Goal: Task Accomplishment & Management: Complete application form

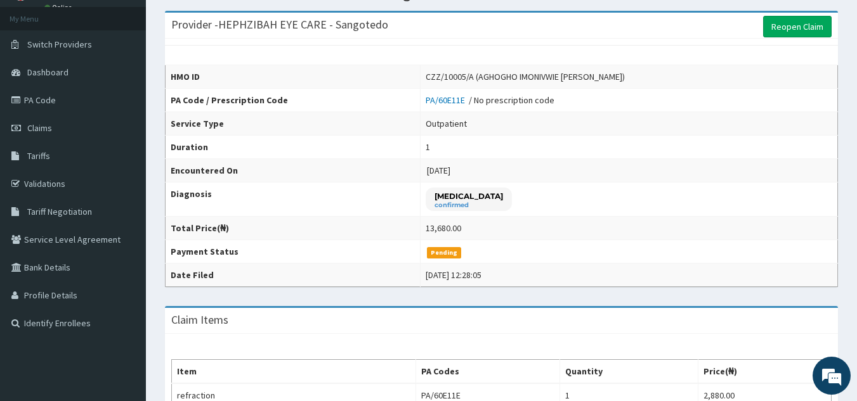
scroll to position [53, 0]
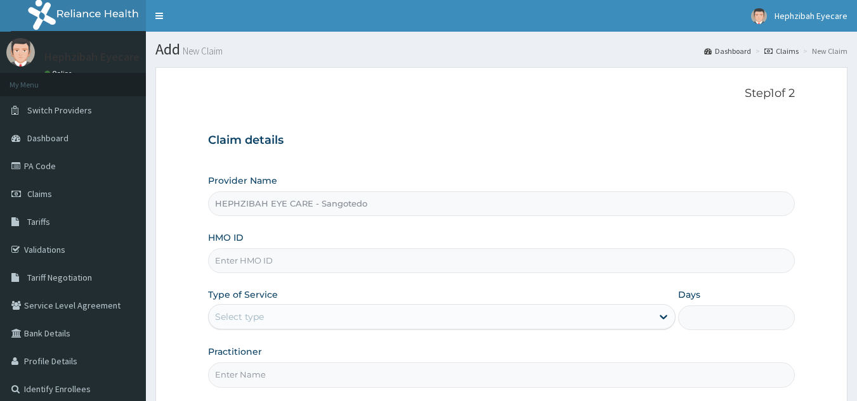
click at [370, 255] on input "HMO ID" at bounding box center [501, 261] width 587 height 25
type input "1"
type input "CZZ/10001/A"
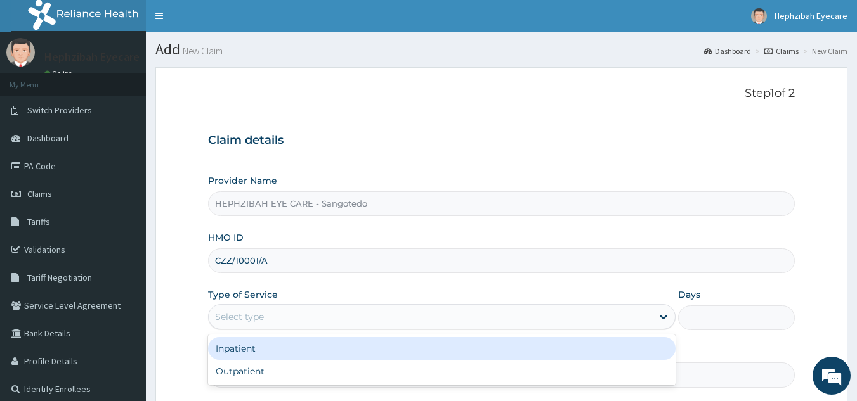
click at [302, 321] on div "Select type" at bounding box center [430, 317] width 443 height 20
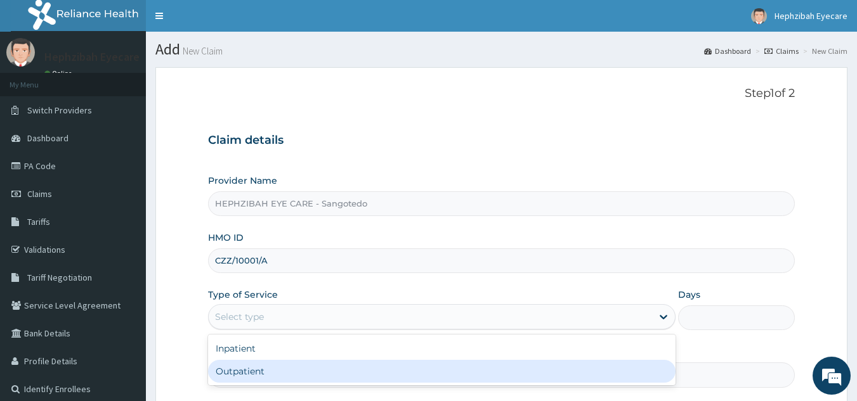
click at [254, 369] on div "Outpatient" at bounding box center [441, 371] width 467 height 23
type input "1"
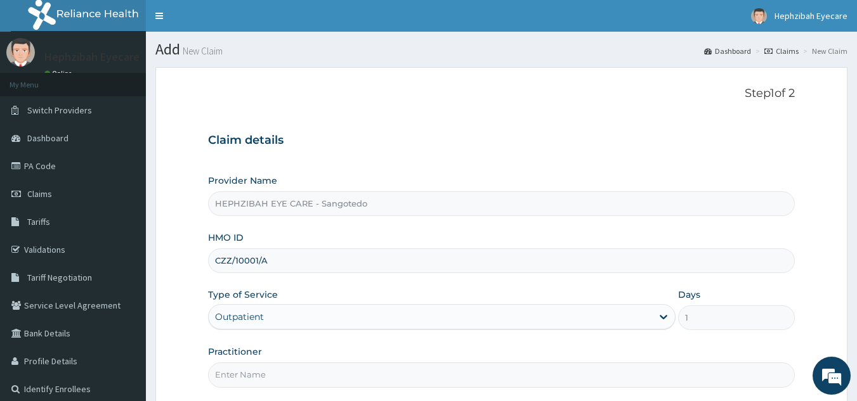
click at [260, 372] on input "Practitioner" at bounding box center [501, 375] width 587 height 25
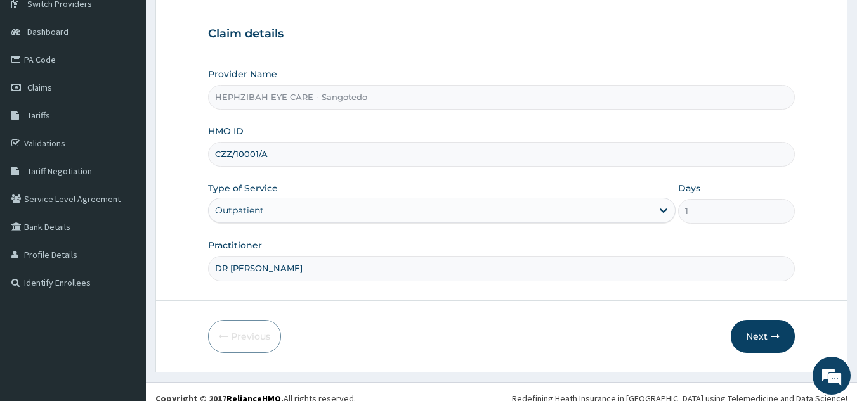
scroll to position [114, 0]
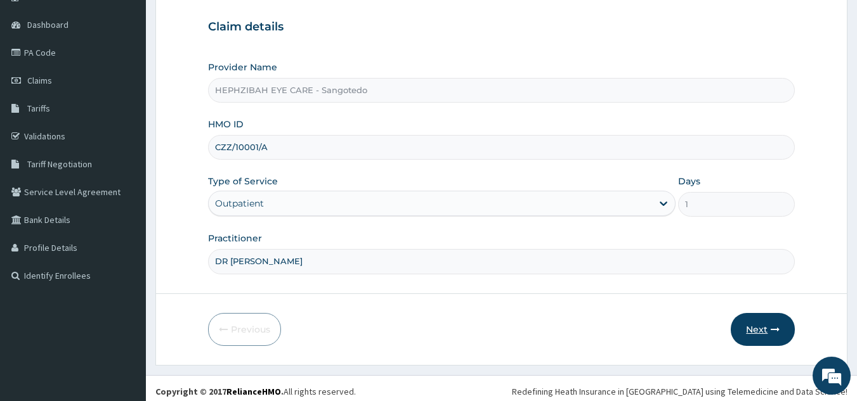
type input "DR VICTORIA"
click at [742, 325] on button "Next" at bounding box center [762, 329] width 64 height 33
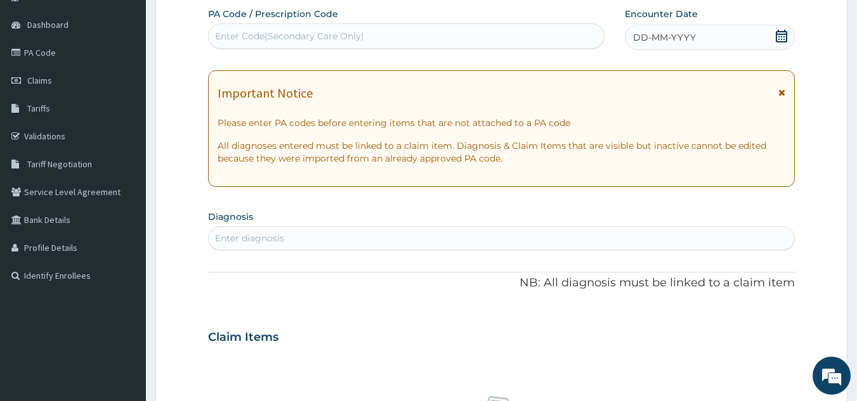
click at [250, 30] on div "Enter Code(Secondary Care Only)" at bounding box center [289, 36] width 149 height 13
paste input "PA/FBD6F9"
type input "PA/FBD6F9"
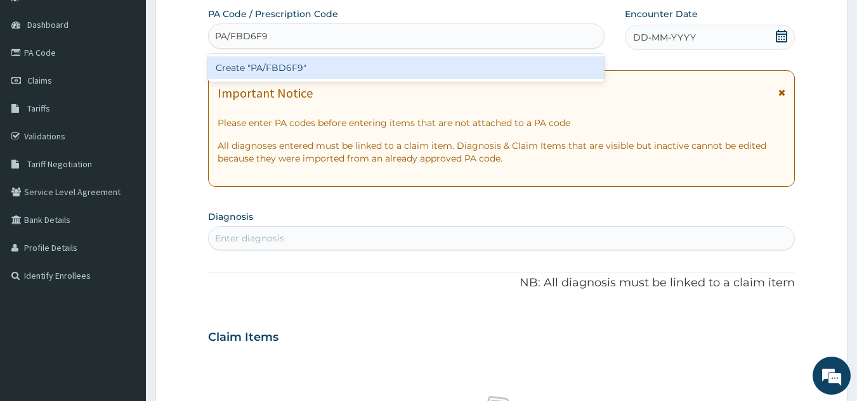
click at [247, 74] on div "Create "PA/FBD6F9"" at bounding box center [406, 67] width 397 height 23
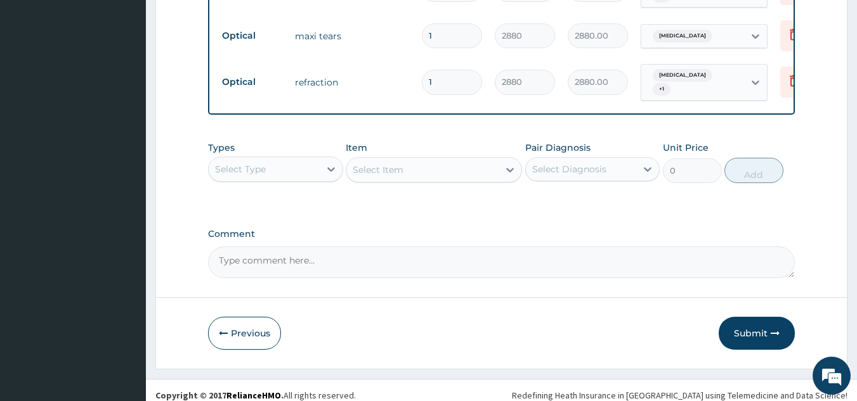
scroll to position [692, 0]
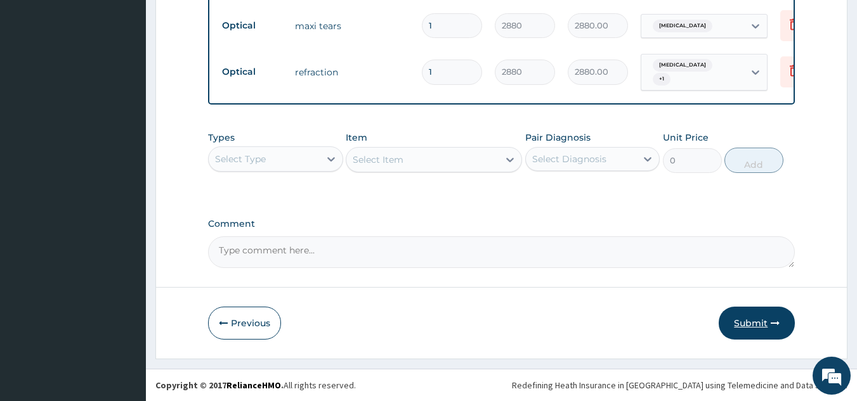
click at [757, 322] on button "Submit" at bounding box center [756, 323] width 76 height 33
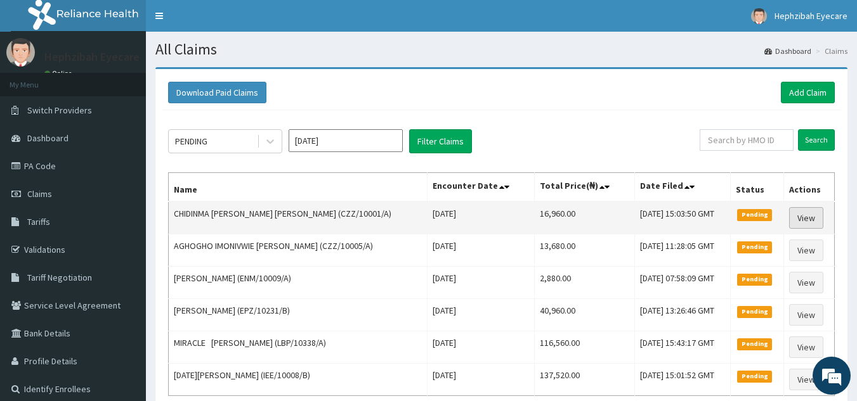
click at [802, 216] on link "View" at bounding box center [806, 218] width 34 height 22
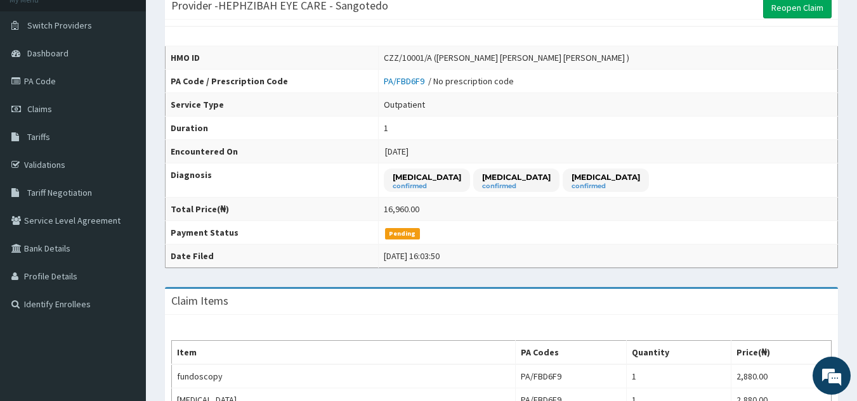
scroll to position [68, 0]
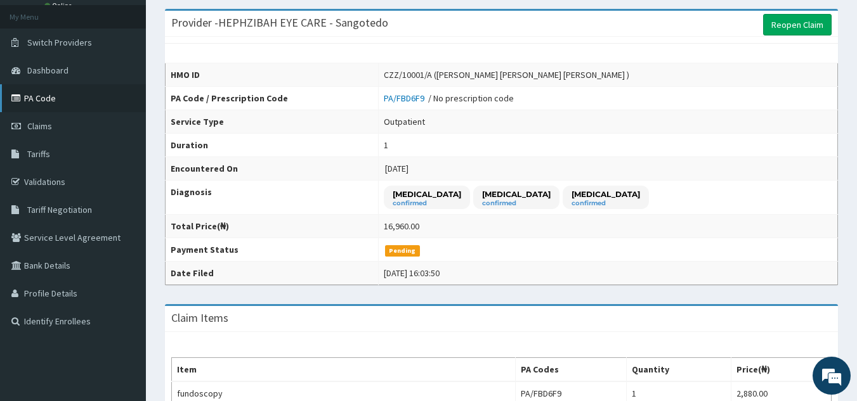
click at [39, 103] on link "PA Code" at bounding box center [73, 98] width 146 height 28
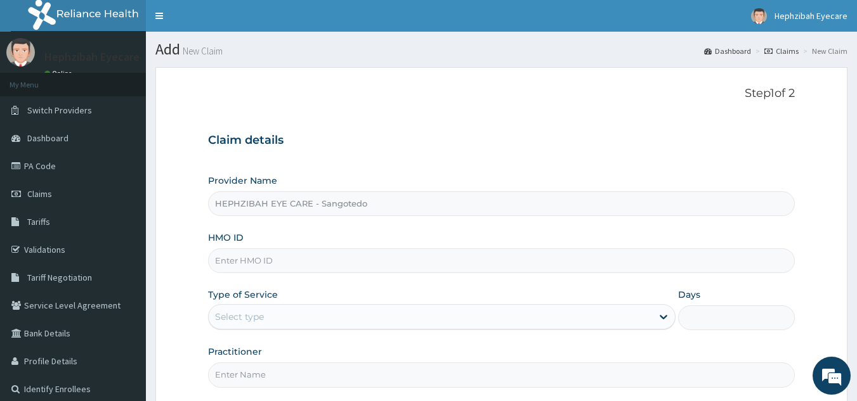
click at [267, 264] on input "HMO ID" at bounding box center [501, 261] width 587 height 25
type input "CZZ/10001/A"
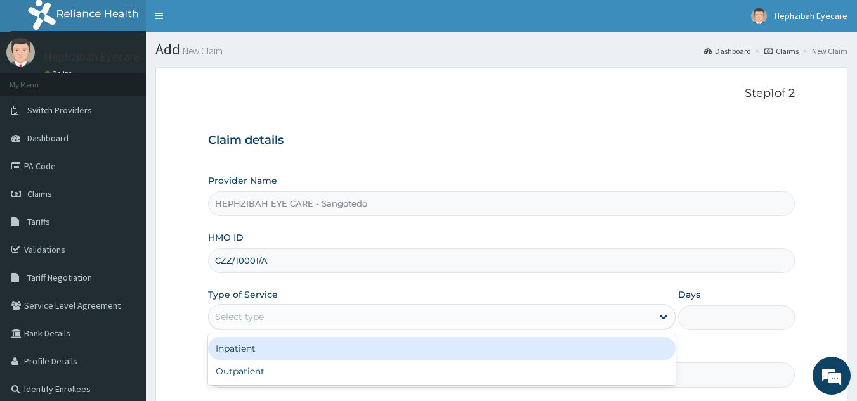
click at [269, 318] on div "Select type" at bounding box center [430, 317] width 443 height 20
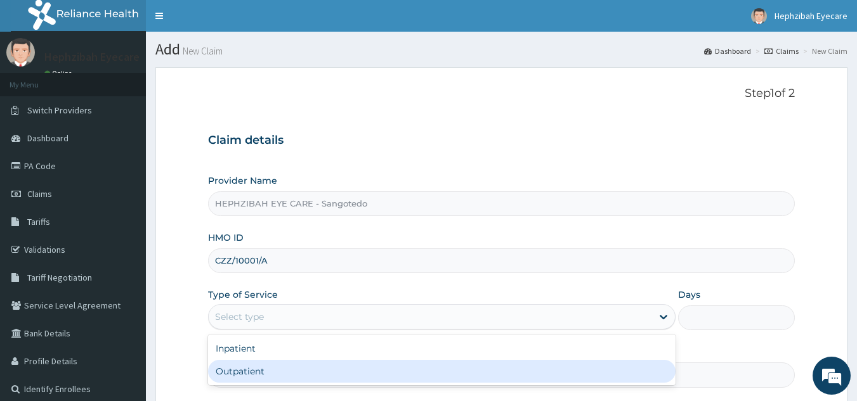
click at [269, 367] on div "Outpatient" at bounding box center [441, 371] width 467 height 23
type input "1"
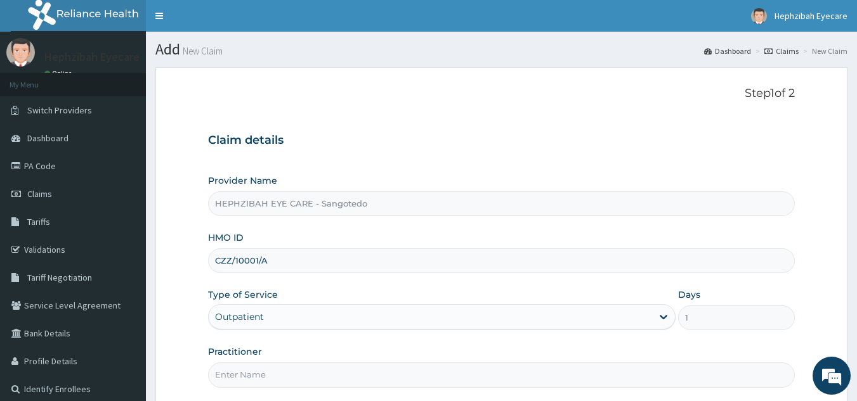
click at [255, 365] on input "Practitioner" at bounding box center [501, 375] width 587 height 25
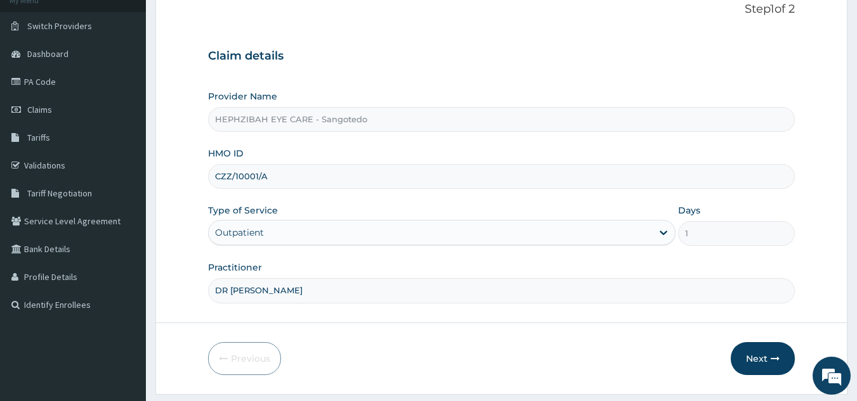
scroll to position [120, 0]
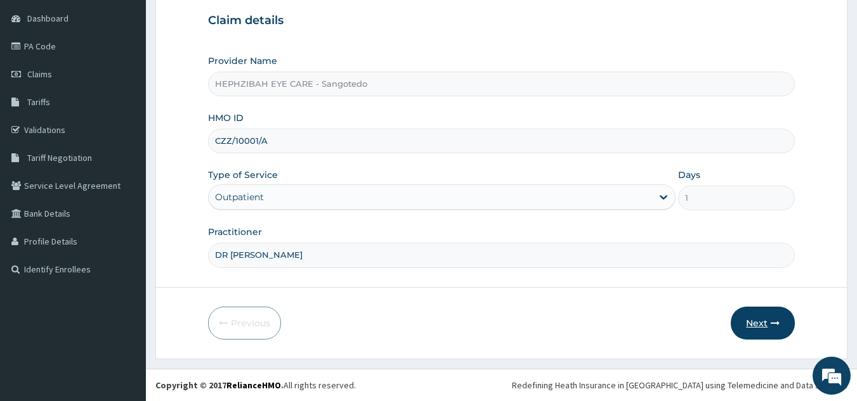
type input "DR VICTORIA"
click at [762, 328] on button "Next" at bounding box center [762, 323] width 64 height 33
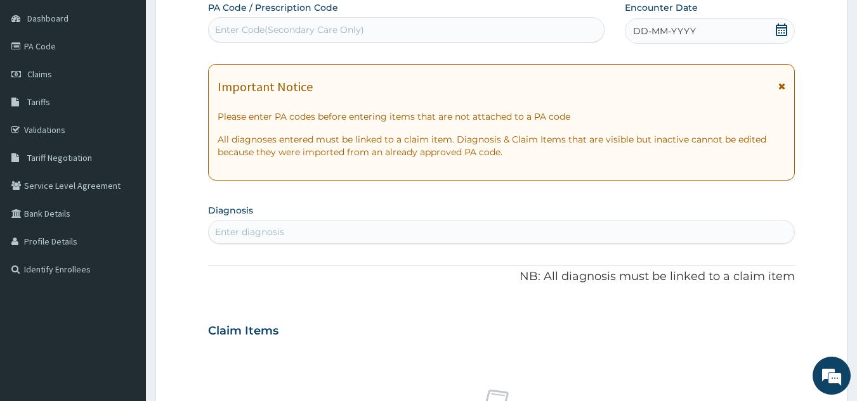
click at [294, 27] on div "Enter Code(Secondary Care Only)" at bounding box center [289, 29] width 149 height 13
paste input "PA/3570A6"
type input "PA/3570A6"
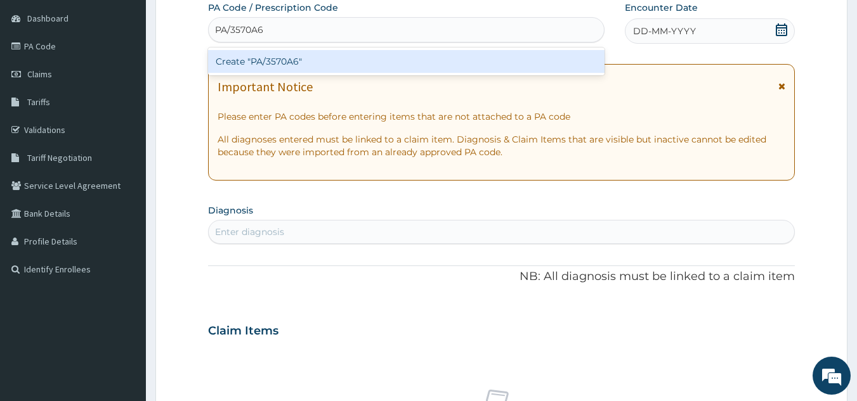
click at [290, 65] on div "Create "PA/3570A6"" at bounding box center [406, 61] width 397 height 23
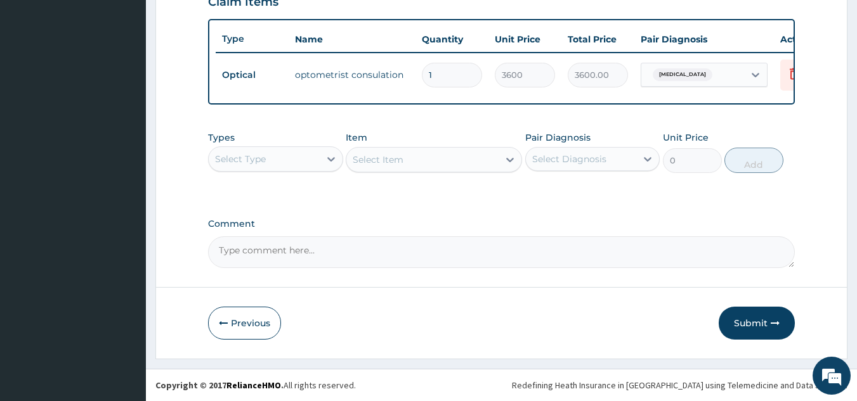
scroll to position [462, 0]
click at [746, 325] on button "Submit" at bounding box center [756, 323] width 76 height 33
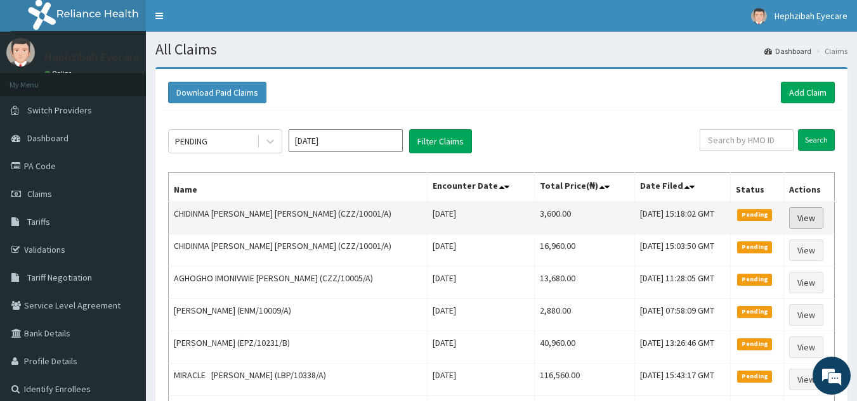
click at [808, 222] on link "View" at bounding box center [806, 218] width 34 height 22
